Goal: Information Seeking & Learning: Learn about a topic

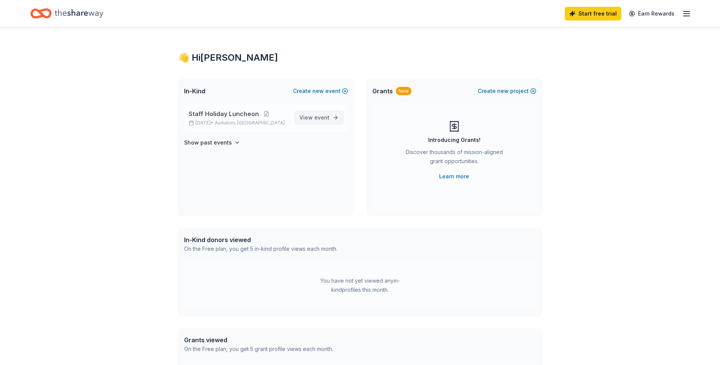
click at [313, 114] on span "View event" at bounding box center [314, 117] width 30 height 9
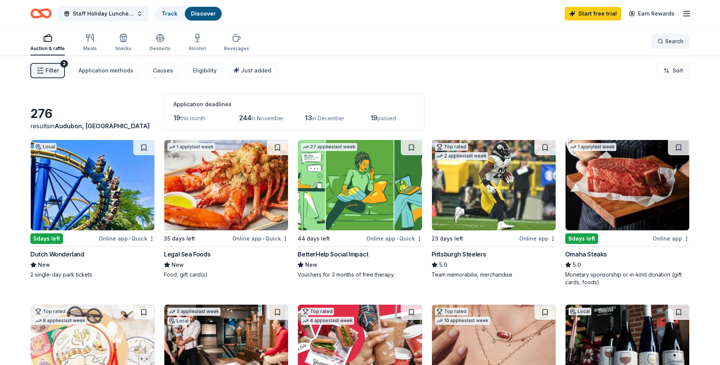
click at [685, 40] on button "Search" at bounding box center [670, 41] width 38 height 15
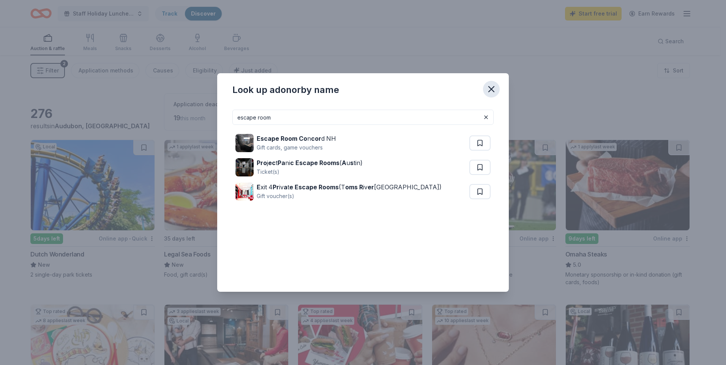
type input "escape room"
click at [491, 88] on icon "button" at bounding box center [491, 89] width 11 height 11
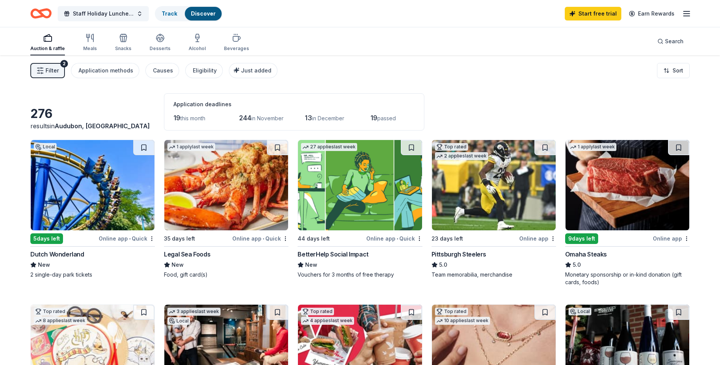
click at [49, 72] on span "Filter" at bounding box center [52, 70] width 13 height 9
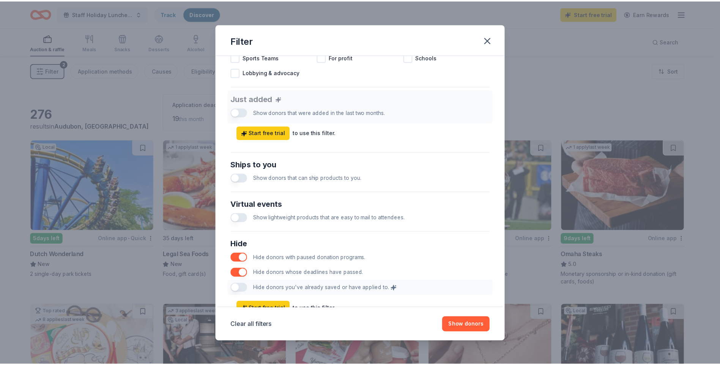
scroll to position [298, 0]
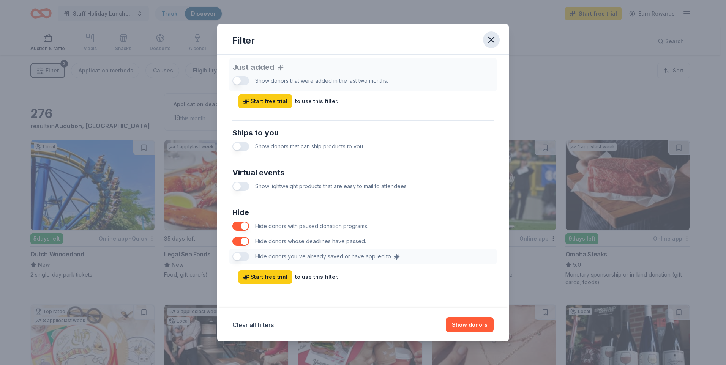
click at [495, 38] on icon "button" at bounding box center [491, 40] width 11 height 11
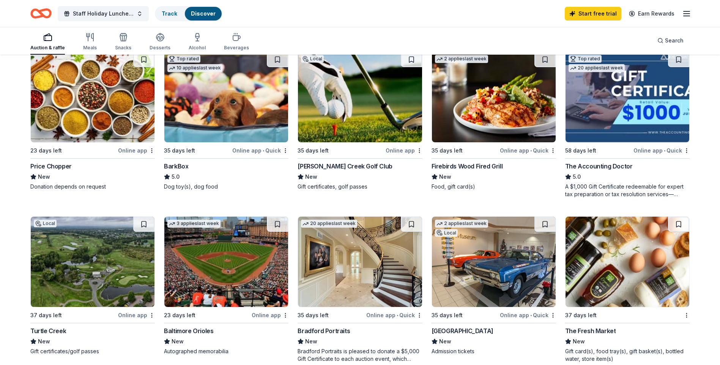
scroll to position [152, 0]
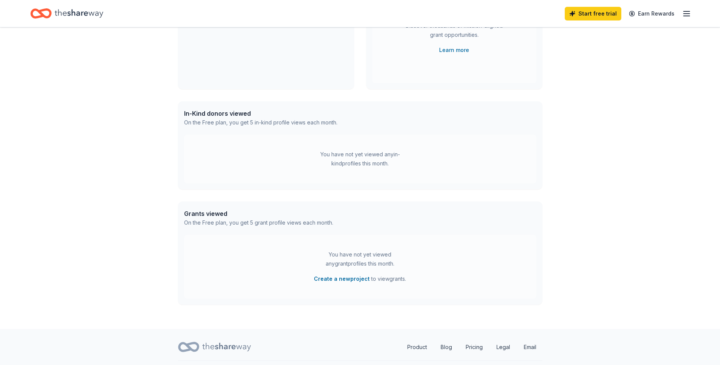
scroll to position [145, 0]
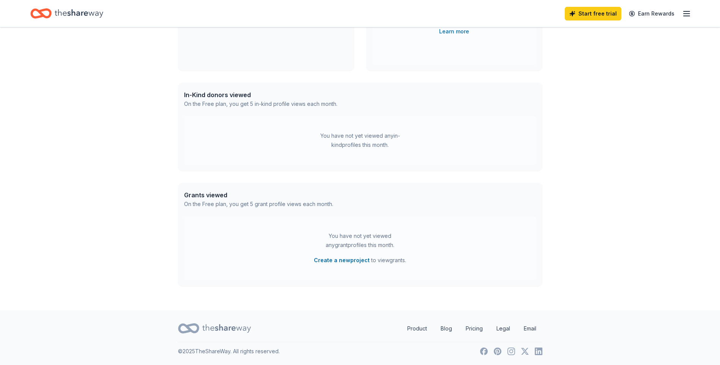
click at [269, 104] on div "On the Free plan, you get 5 in-kind profile views each month." at bounding box center [260, 103] width 153 height 9
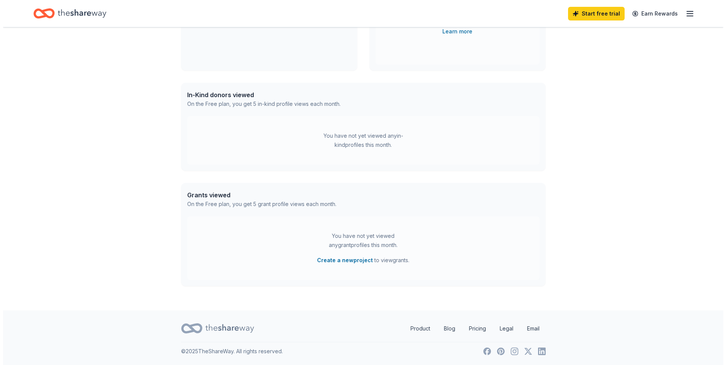
scroll to position [0, 0]
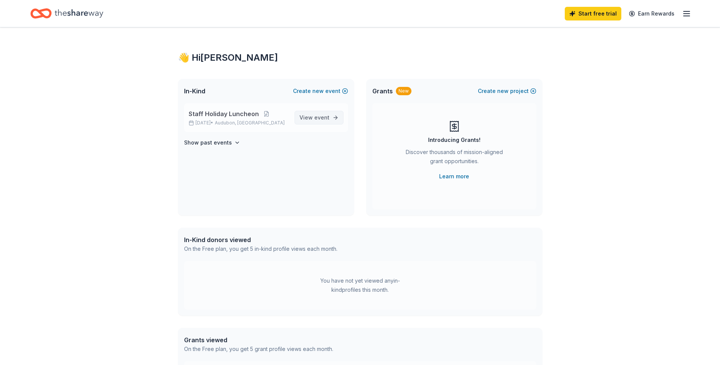
click at [316, 114] on span "View event" at bounding box center [314, 117] width 30 height 9
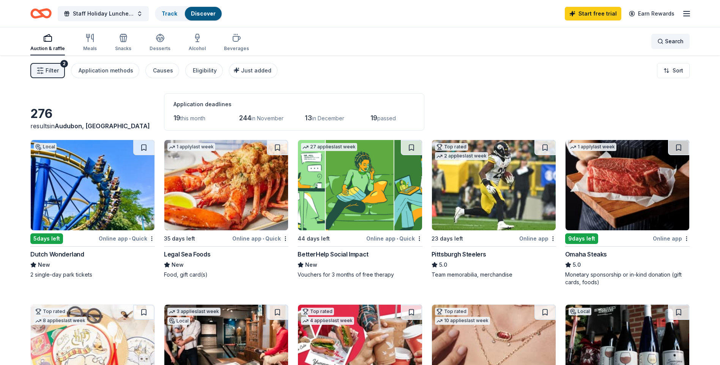
click at [670, 40] on span "Search" at bounding box center [674, 41] width 19 height 9
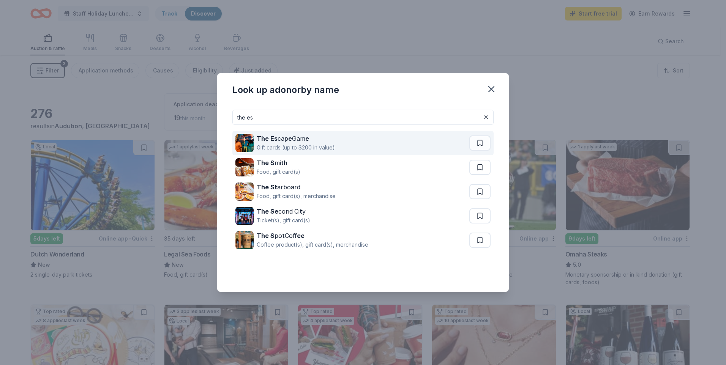
type input "the es"
click at [277, 141] on div "The Es cap e Gam e" at bounding box center [296, 138] width 78 height 9
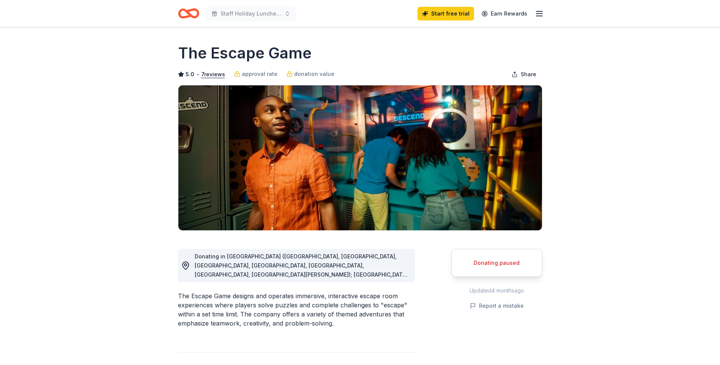
scroll to position [76, 0]
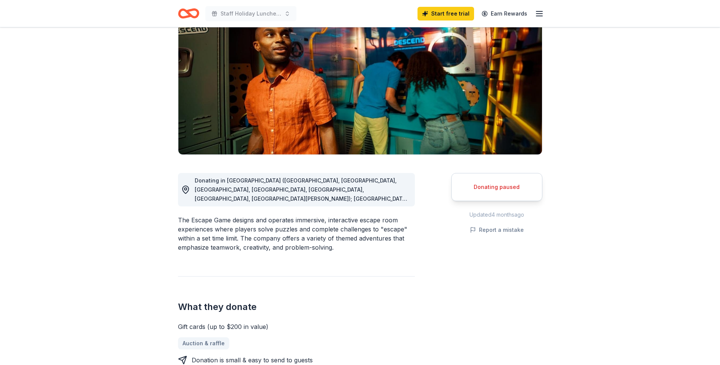
click at [375, 195] on span "Donating in CA (Irvine, Los Angeles, Orange, Rancho Cucamonga, San Diego, San F…" at bounding box center [301, 257] width 213 height 161
click at [300, 197] on span "Donating in CA (Irvine, Los Angeles, Orange, Rancho Cucamonga, San Diego, San F…" at bounding box center [301, 257] width 213 height 161
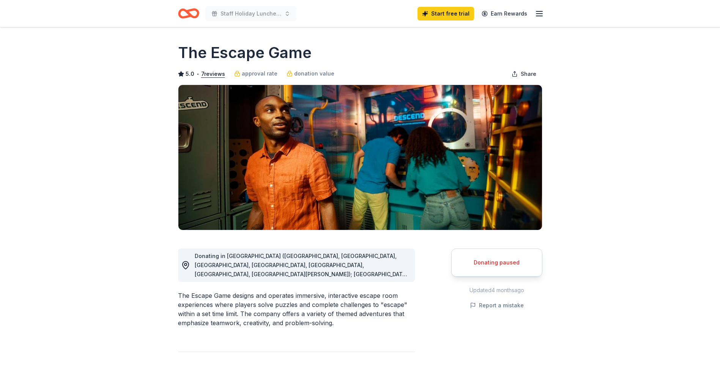
scroll to position [0, 0]
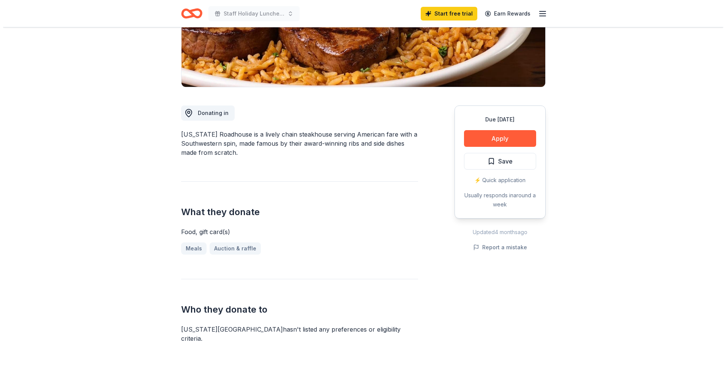
scroll to position [152, 0]
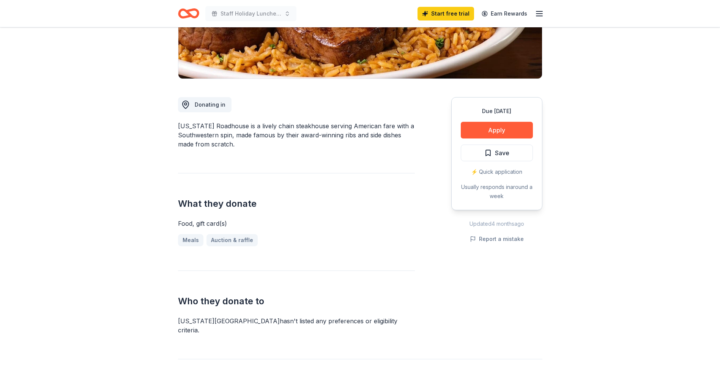
click at [495, 172] on div "⚡️ Quick application" at bounding box center [497, 171] width 72 height 9
click at [499, 132] on button "Apply" at bounding box center [497, 130] width 72 height 17
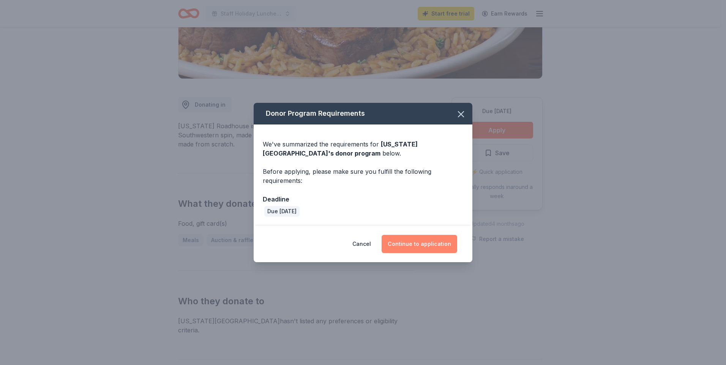
click at [417, 241] on button "Continue to application" at bounding box center [419, 244] width 76 height 18
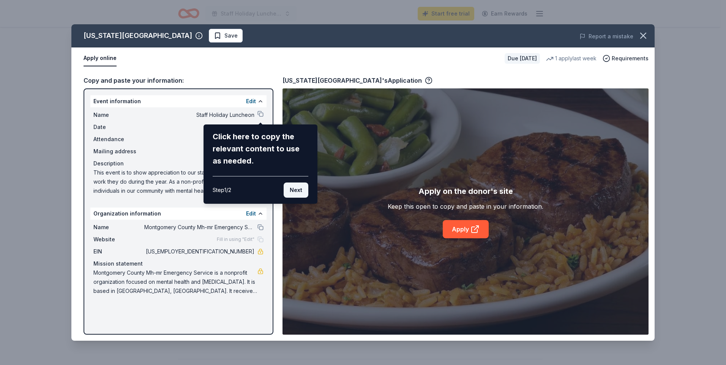
click at [288, 191] on button "Next" at bounding box center [295, 190] width 25 height 15
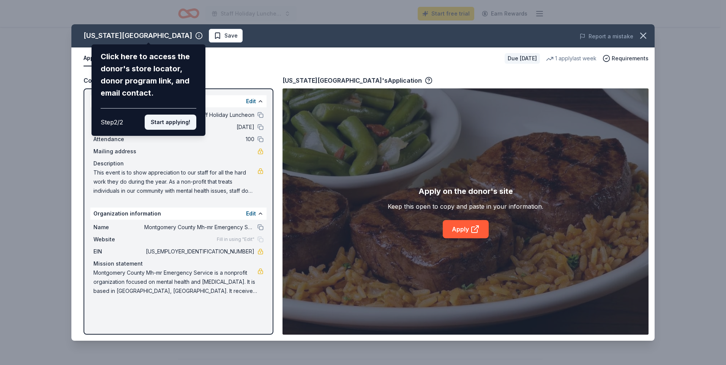
click at [171, 124] on button "Start applying!" at bounding box center [171, 122] width 52 height 15
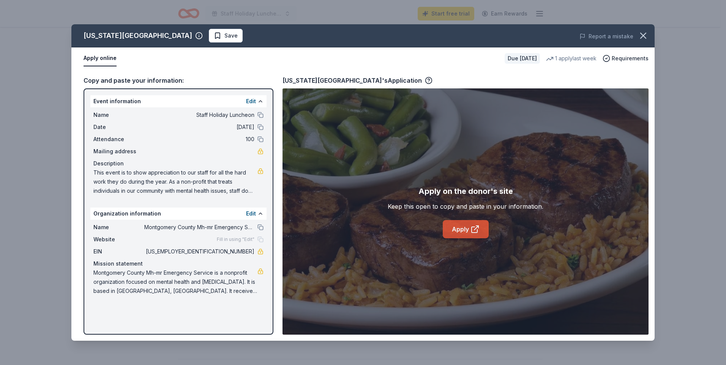
click at [465, 229] on link "Apply" at bounding box center [465, 229] width 46 height 18
click at [474, 233] on icon at bounding box center [474, 229] width 9 height 9
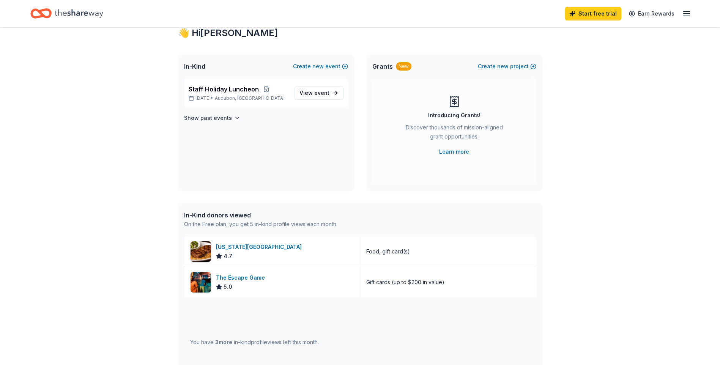
scroll to position [38, 0]
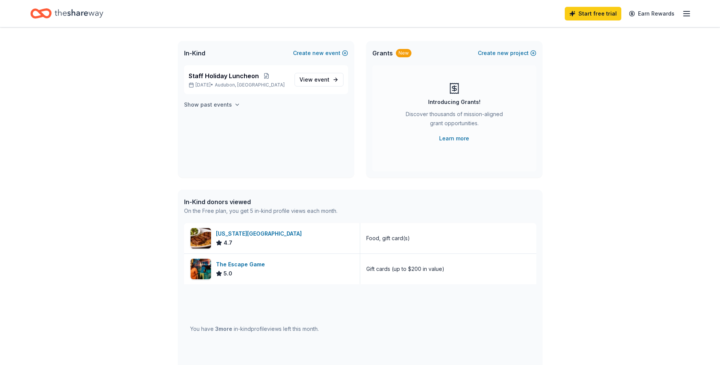
click at [217, 101] on h4 "Show past events" at bounding box center [208, 104] width 48 height 9
click at [319, 126] on span "event" at bounding box center [321, 126] width 15 height 6
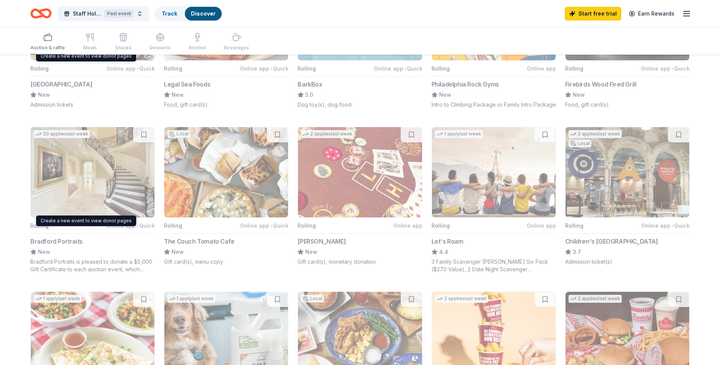
scroll to position [129, 0]
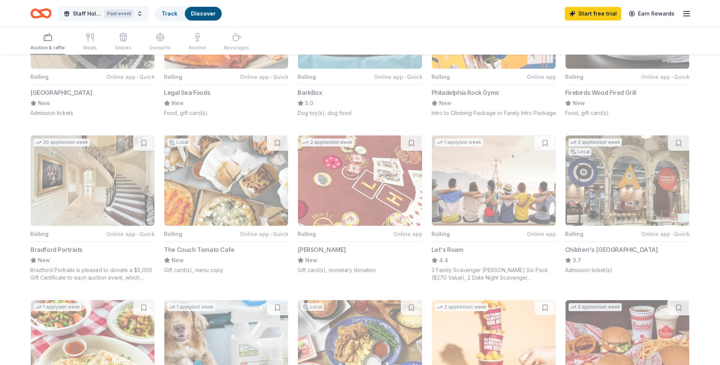
click at [142, 12] on button "Staff Holiday Luncheon Past event" at bounding box center [103, 13] width 91 height 15
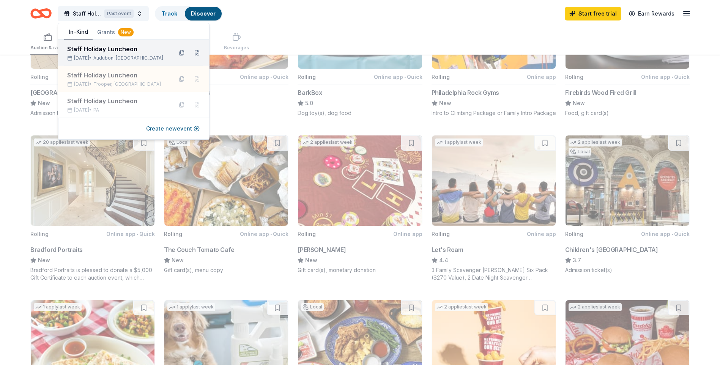
click at [123, 52] on div "Staff Holiday Luncheon" at bounding box center [116, 48] width 99 height 9
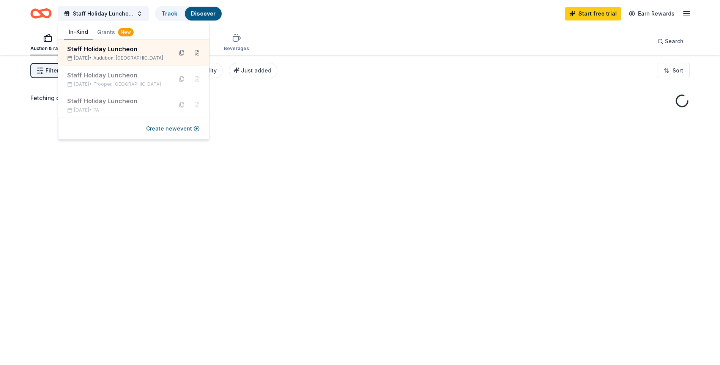
click at [314, 131] on div "Fetching donors, one moment..." at bounding box center [360, 237] width 720 height 365
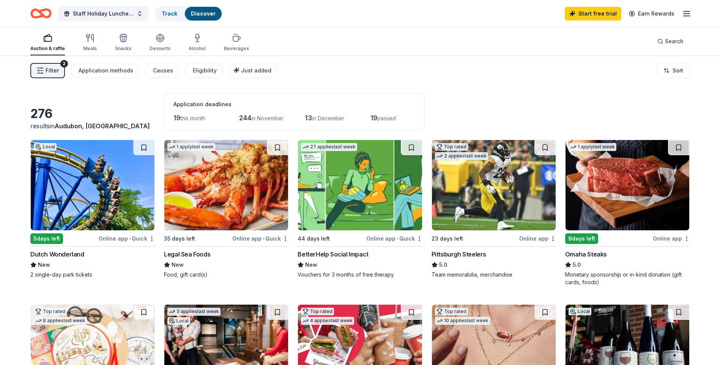
click at [55, 75] on button "Filter 2" at bounding box center [47, 70] width 35 height 15
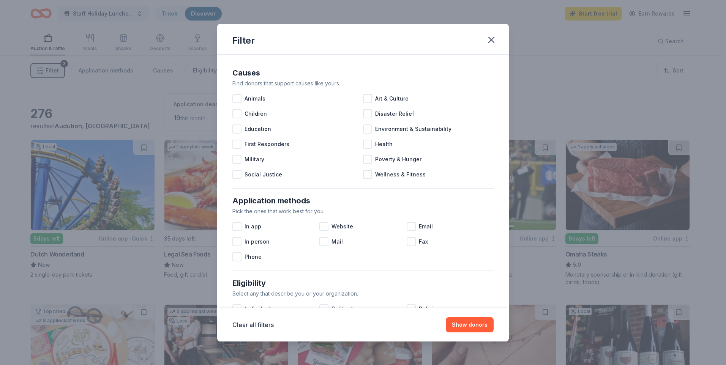
click at [600, 100] on div "Filter Causes Find donors that support causes like yours. Animals Art & Culture…" at bounding box center [363, 182] width 726 height 365
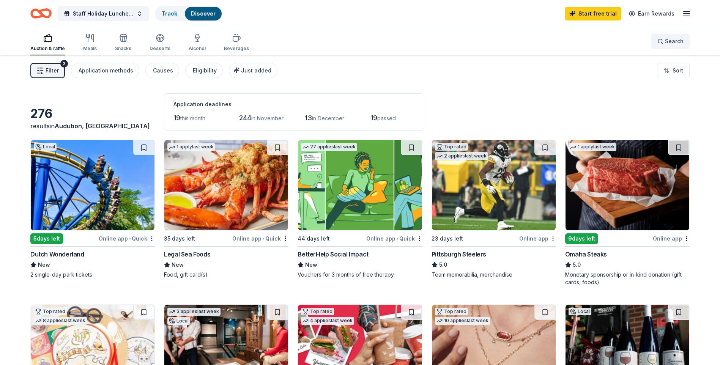
click at [666, 36] on button "Search" at bounding box center [670, 41] width 38 height 15
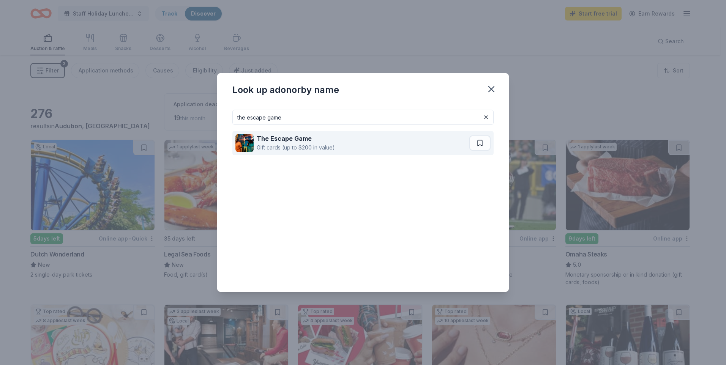
type input "the escape game"
click at [275, 148] on div "Gift cards (up to $200 in value)" at bounding box center [296, 147] width 78 height 9
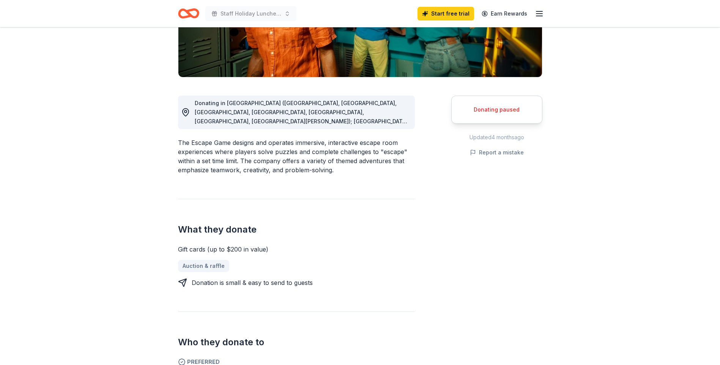
scroll to position [152, 0]
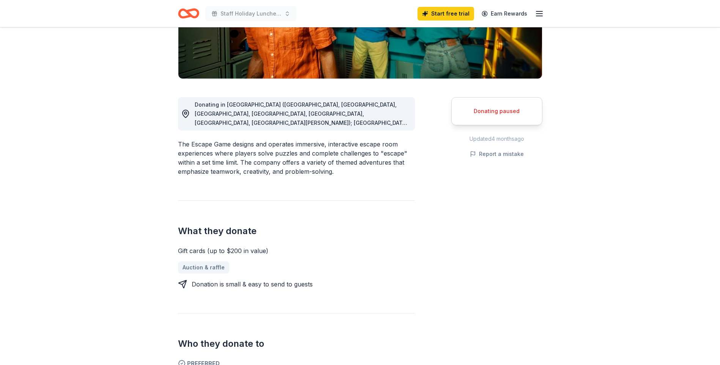
click at [399, 124] on div "Donating in CA (Irvine, Los Angeles, Orange, Rancho Cucamonga, San Diego, San F…" at bounding box center [302, 113] width 214 height 27
click at [185, 113] on icon at bounding box center [185, 113] width 9 height 9
